Goal: Navigation & Orientation: Find specific page/section

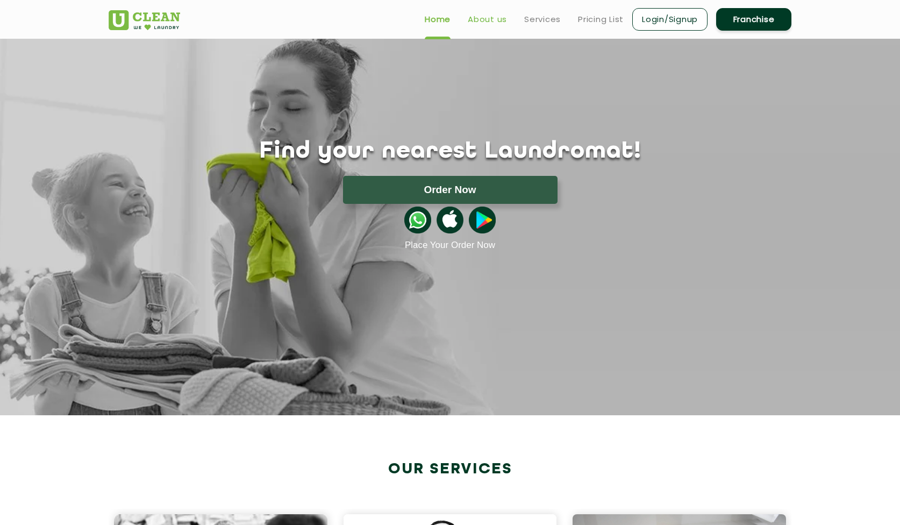
click at [487, 20] on link "About us" at bounding box center [487, 19] width 39 height 13
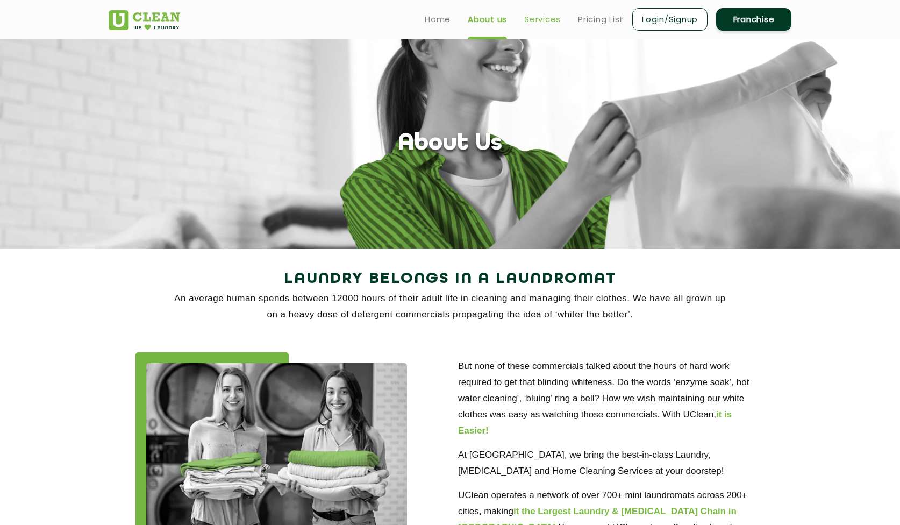
click at [542, 22] on link "Services" at bounding box center [542, 19] width 37 height 13
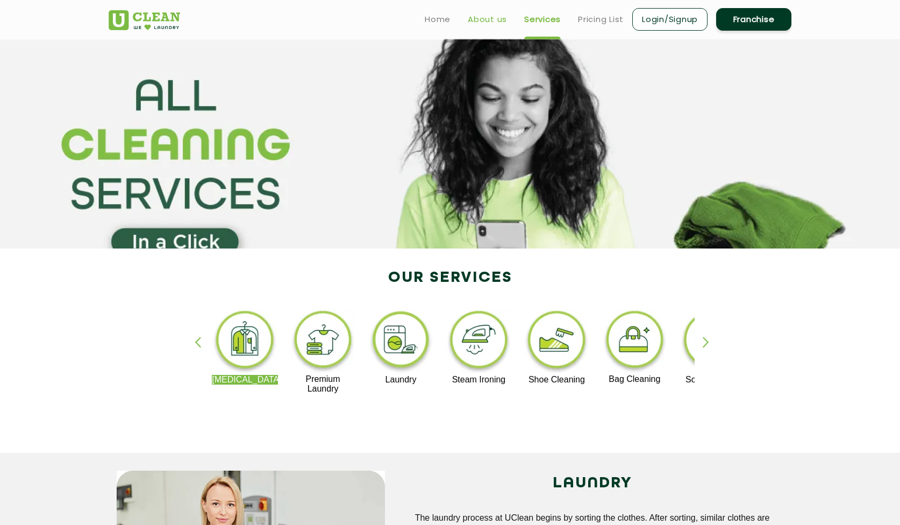
click at [491, 24] on link "About us" at bounding box center [487, 19] width 39 height 13
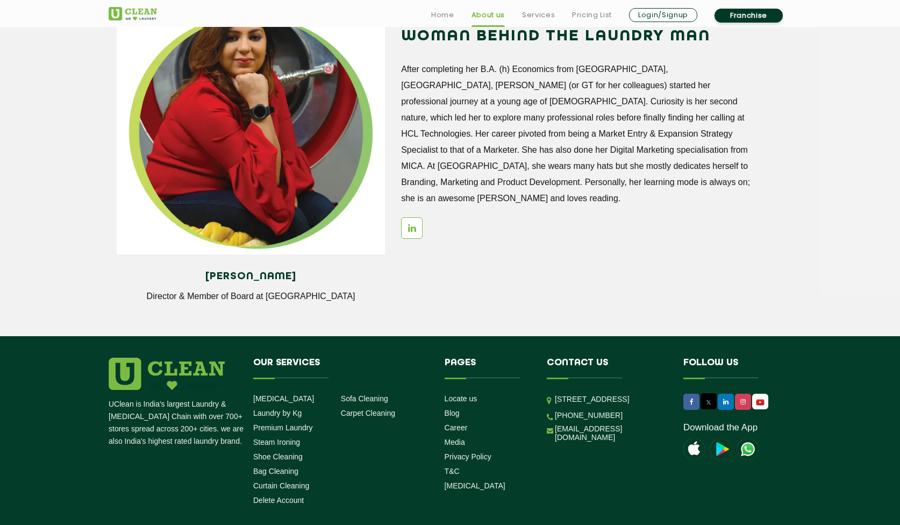
scroll to position [1389, 0]
